Goal: Information Seeking & Learning: Learn about a topic

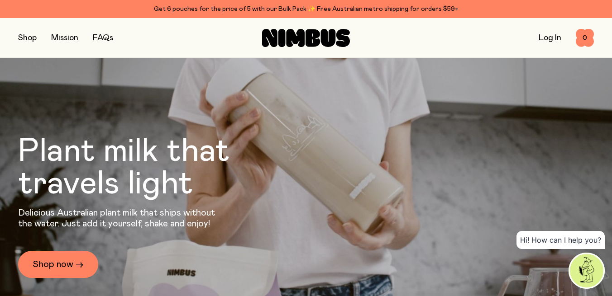
click at [31, 37] on button "button" at bounding box center [27, 38] width 19 height 13
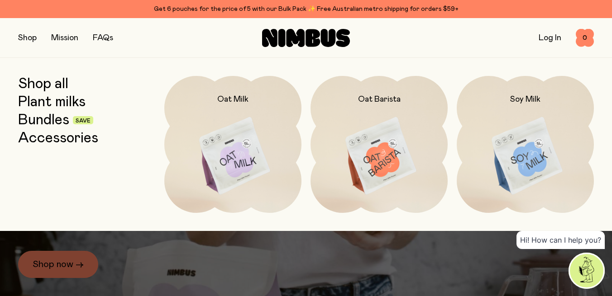
click at [40, 139] on link "Accessories" at bounding box center [58, 138] width 80 height 16
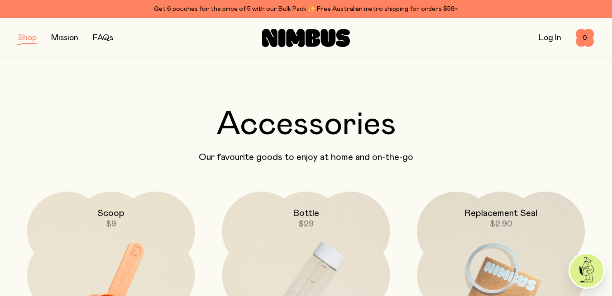
click at [32, 38] on button "button" at bounding box center [27, 38] width 19 height 13
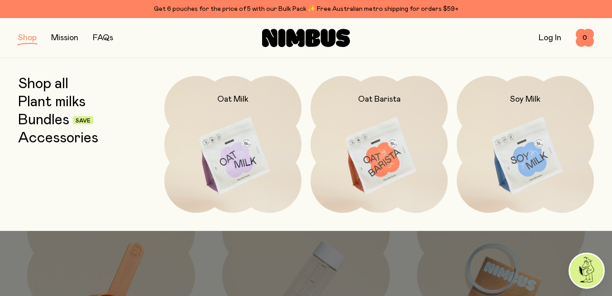
click at [34, 122] on link "Bundles" at bounding box center [43, 120] width 51 height 16
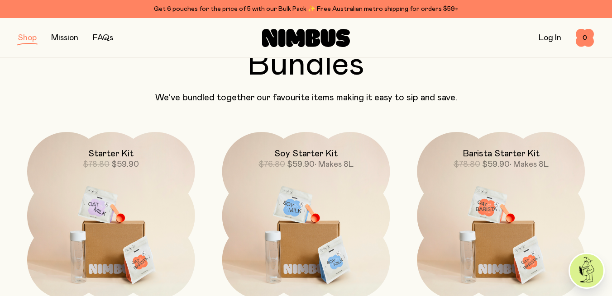
scroll to position [62, 0]
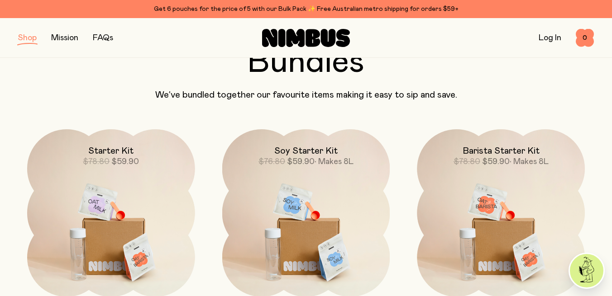
click at [486, 131] on div "Barista Starter Kit $78.80 $59.90 • Makes 8L" at bounding box center [501, 213] width 186 height 168
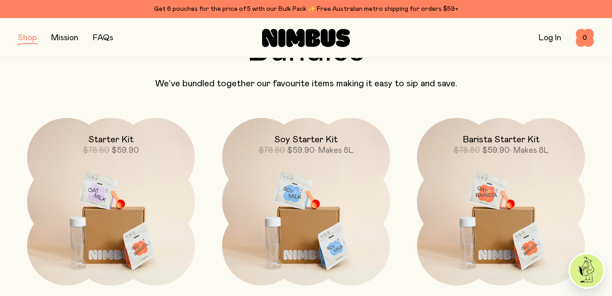
scroll to position [86, 0]
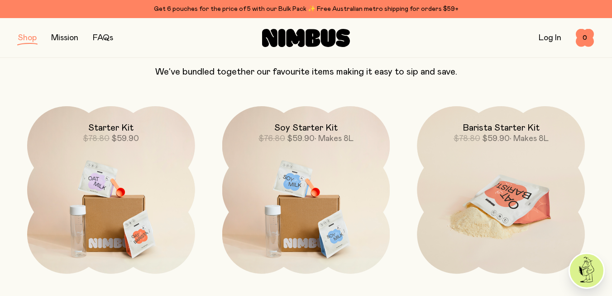
click at [492, 146] on img at bounding box center [501, 204] width 168 height 197
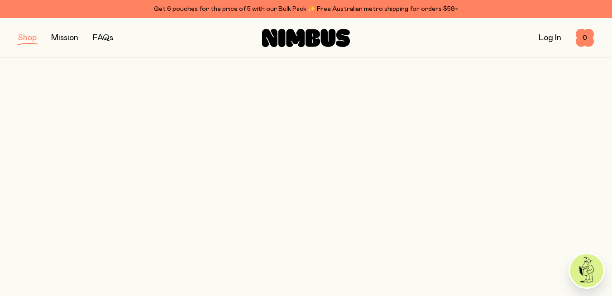
scroll to position [86, 0]
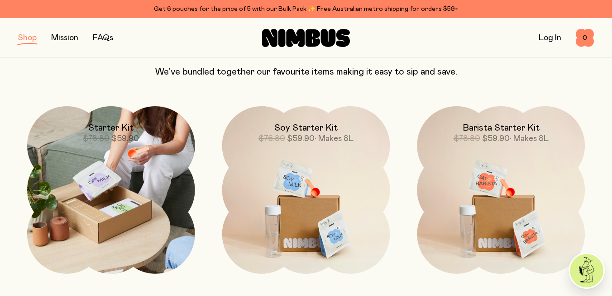
click at [121, 145] on img at bounding box center [111, 190] width 168 height 168
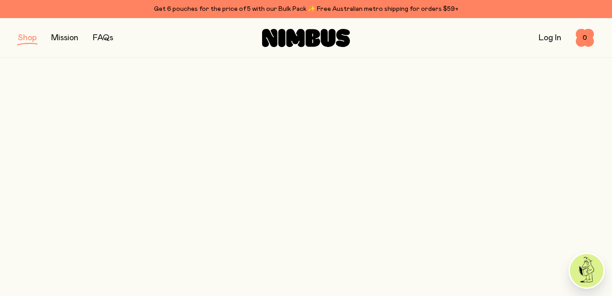
scroll to position [86, 0]
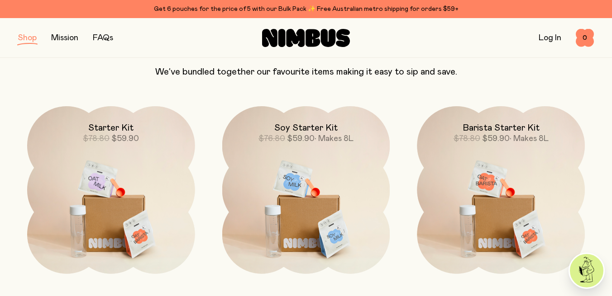
click at [24, 38] on button "button" at bounding box center [27, 38] width 19 height 13
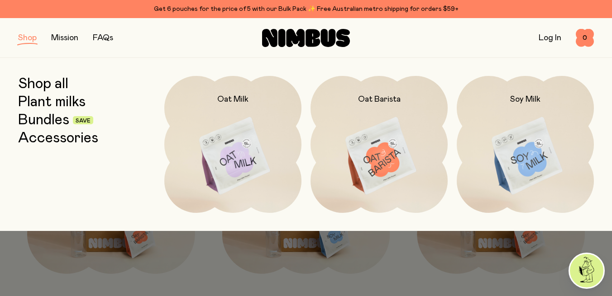
click at [46, 123] on link "Bundles" at bounding box center [43, 120] width 51 height 16
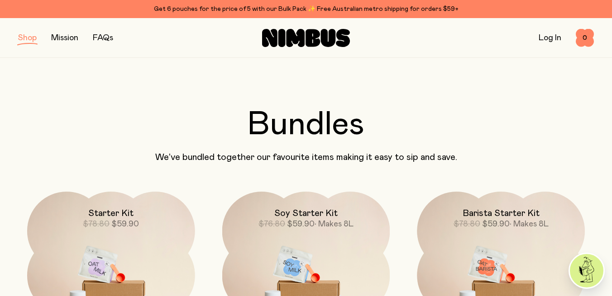
scroll to position [0, 0]
click at [28, 37] on button "button" at bounding box center [27, 38] width 19 height 13
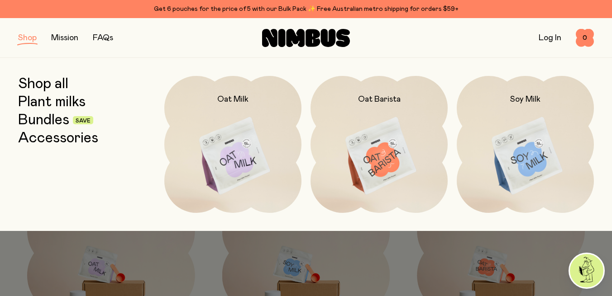
click at [52, 101] on link "Plant milks" at bounding box center [51, 102] width 67 height 16
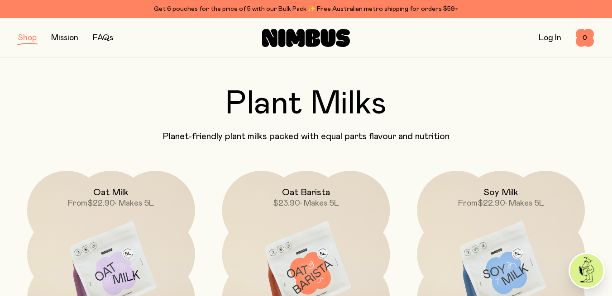
scroll to position [11, 0]
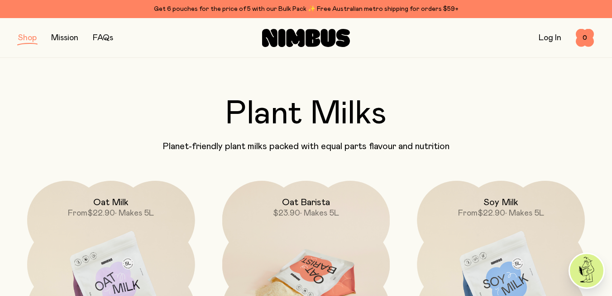
click at [306, 207] on h2 "Oat Barista" at bounding box center [306, 202] width 48 height 11
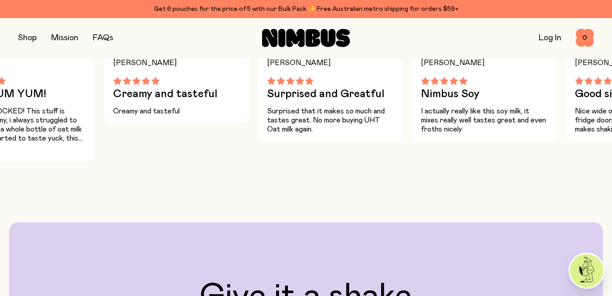
scroll to position [668, 0]
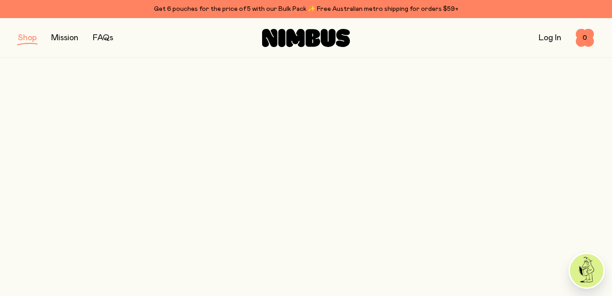
scroll to position [11, 0]
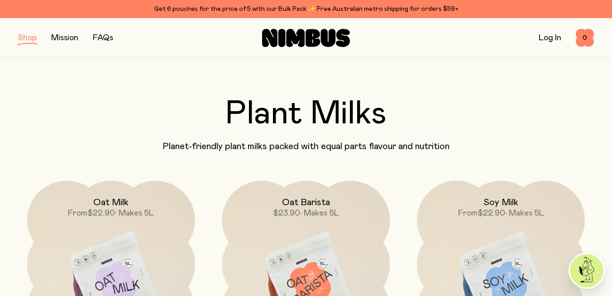
drag, startPoint x: 228, startPoint y: 105, endPoint x: 268, endPoint y: 95, distance: 41.9
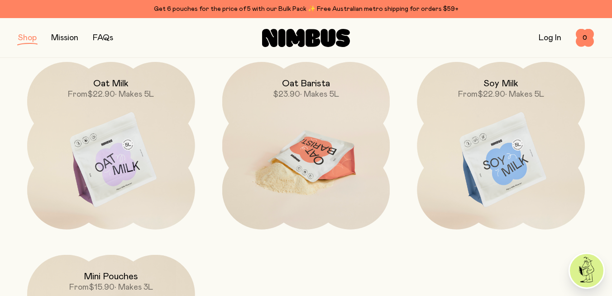
scroll to position [129, 0]
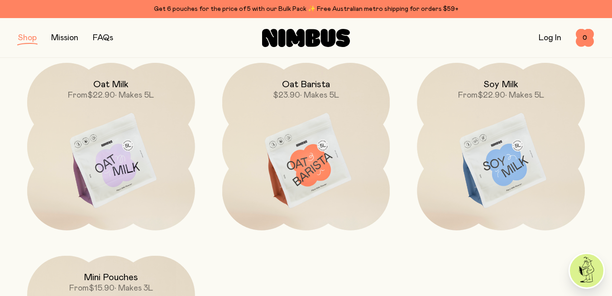
click at [28, 39] on button "button" at bounding box center [27, 38] width 19 height 13
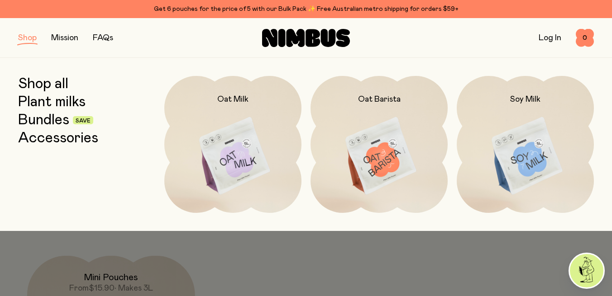
click at [53, 121] on link "Bundles" at bounding box center [43, 120] width 51 height 16
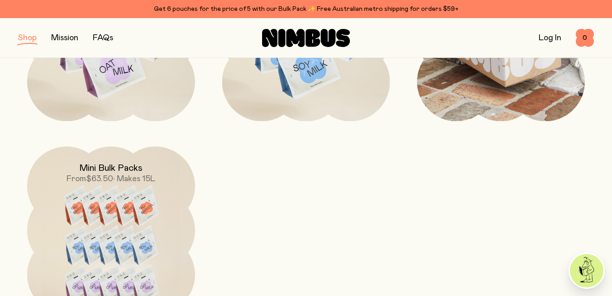
scroll to position [434, 0]
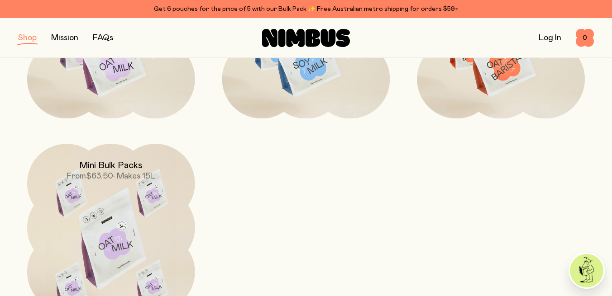
click at [121, 170] on h2 "Mini Bulk Packs" at bounding box center [110, 165] width 63 height 11
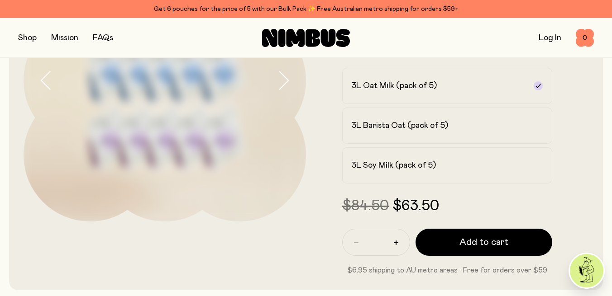
scroll to position [145, 0]
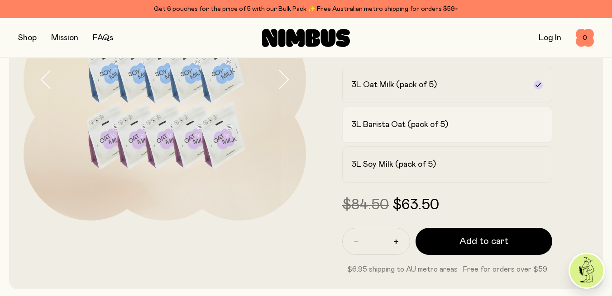
click at [453, 124] on div "3L Barista Oat (pack of 5)" at bounding box center [439, 125] width 175 height 11
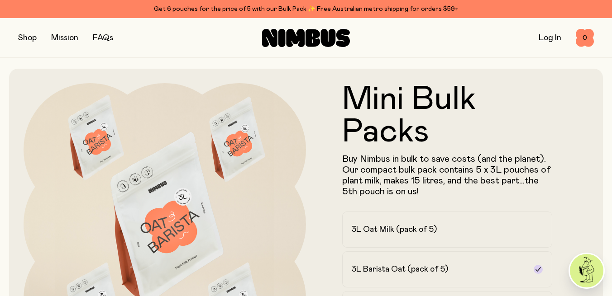
scroll to position [0, 0]
click at [31, 36] on button "button" at bounding box center [27, 38] width 19 height 13
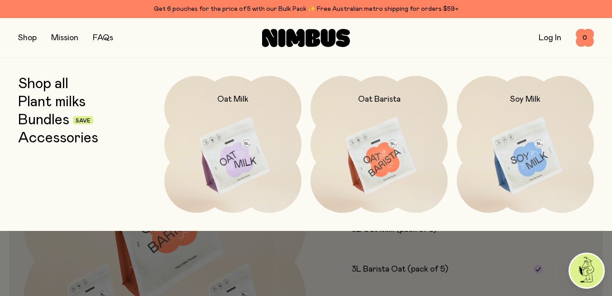
click at [46, 102] on link "Plant milks" at bounding box center [51, 102] width 67 height 16
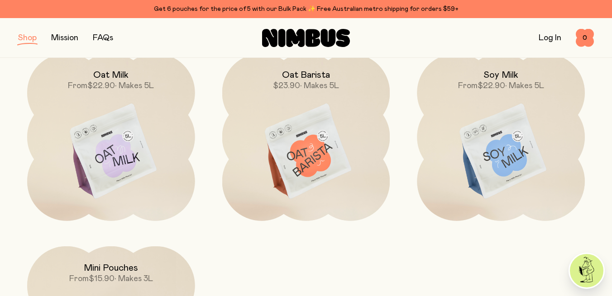
scroll to position [145, 0]
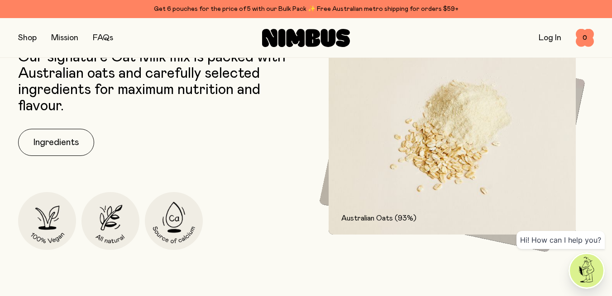
scroll to position [382, 0]
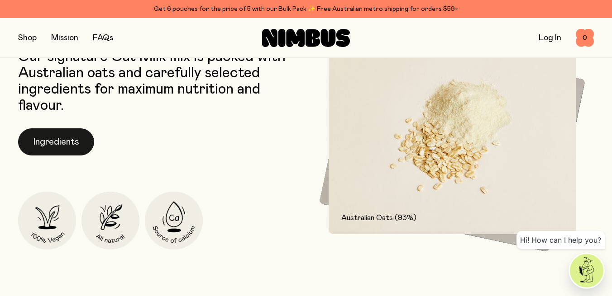
click at [62, 141] on button "Ingredients" at bounding box center [56, 142] width 76 height 27
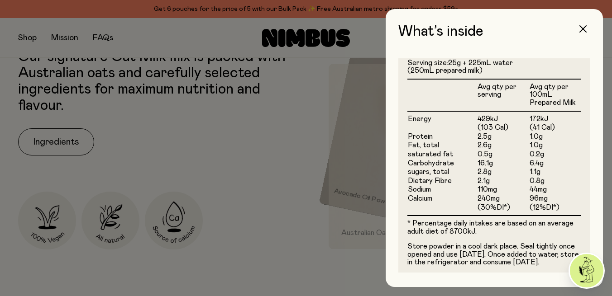
scroll to position [257, 0]
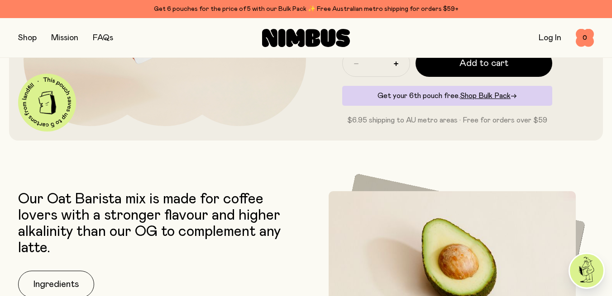
scroll to position [244, 0]
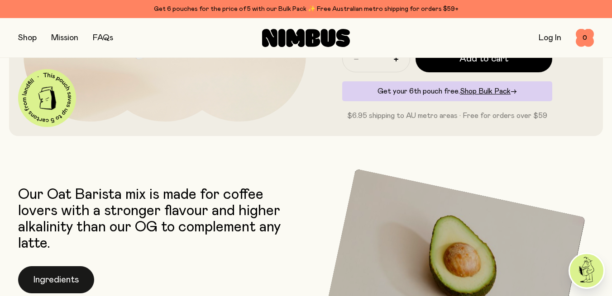
click at [72, 276] on button "Ingredients" at bounding box center [56, 280] width 76 height 27
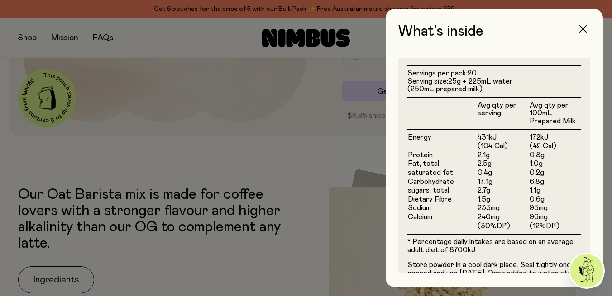
scroll to position [261, 0]
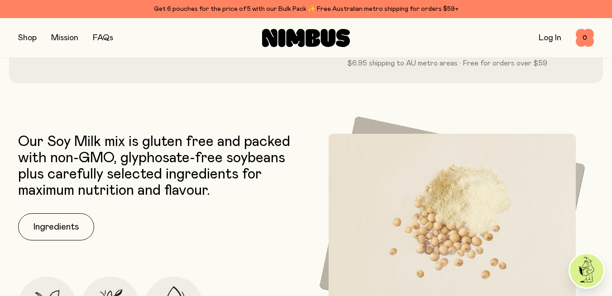
scroll to position [380, 0]
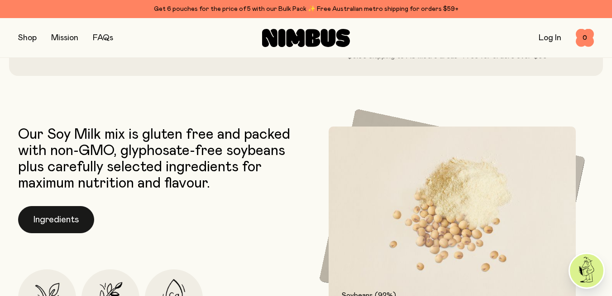
click at [74, 217] on button "Ingredients" at bounding box center [56, 219] width 76 height 27
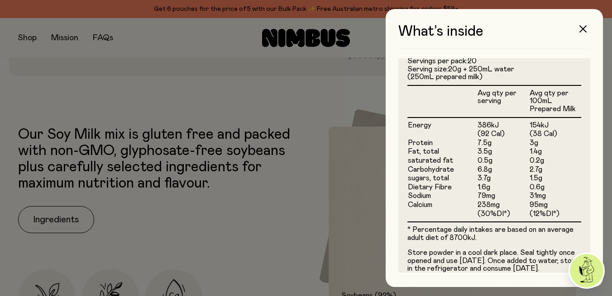
scroll to position [249, 0]
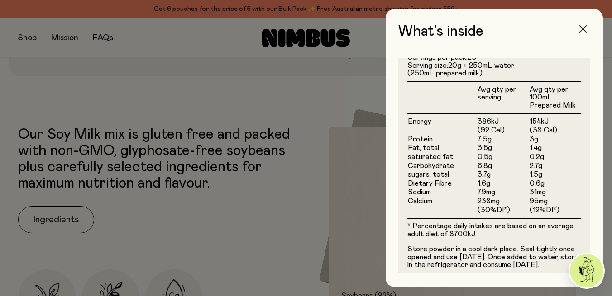
click at [584, 31] on icon "button" at bounding box center [582, 28] width 7 height 7
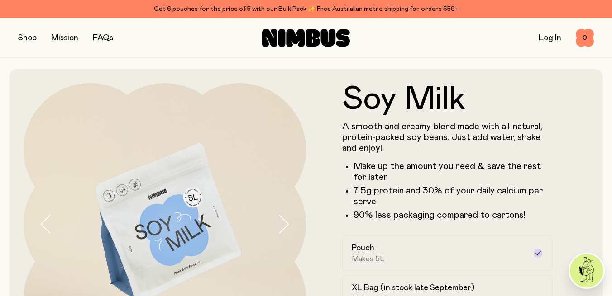
scroll to position [0, 0]
click at [526, 96] on h1 "Soy Milk" at bounding box center [447, 99] width 210 height 33
